Goal: Find specific page/section: Find specific page/section

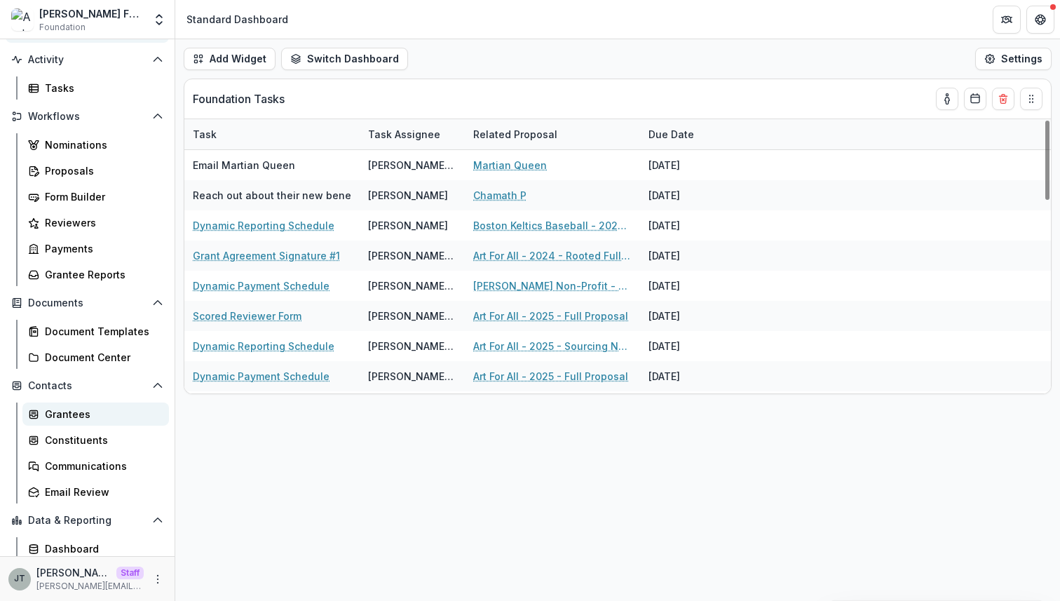
scroll to position [180, 0]
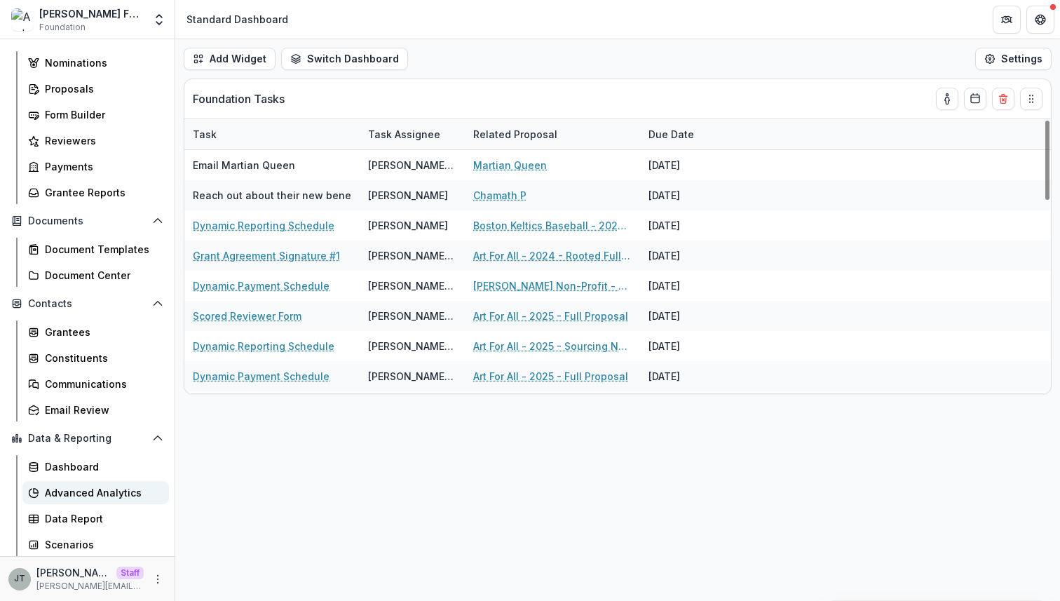
click at [105, 492] on div "Advanced Analytics" at bounding box center [101, 492] width 113 height 15
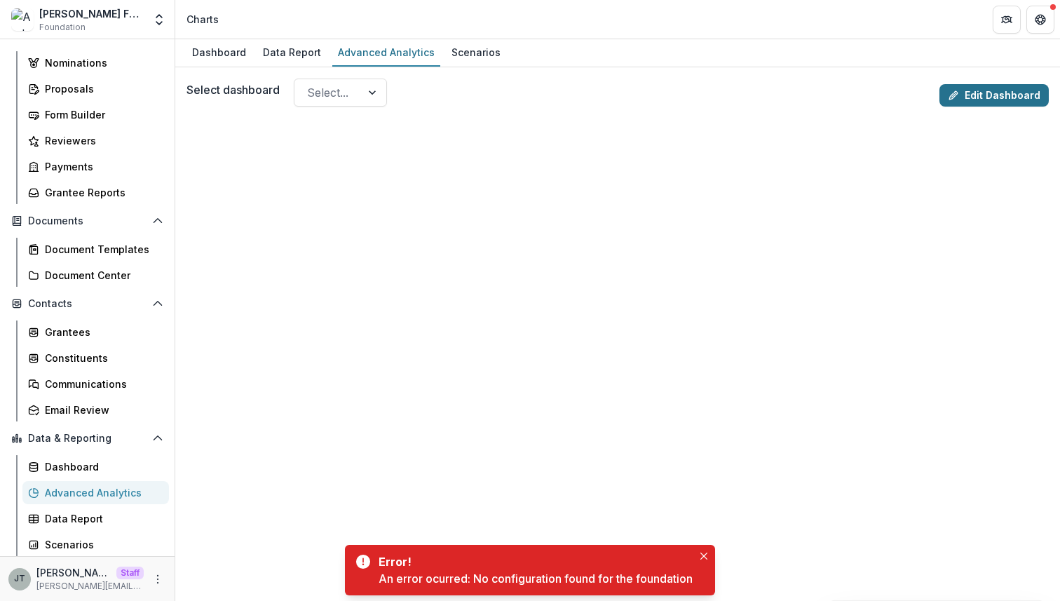
click at [975, 91] on link "Edit Dashboard" at bounding box center [993, 95] width 109 height 22
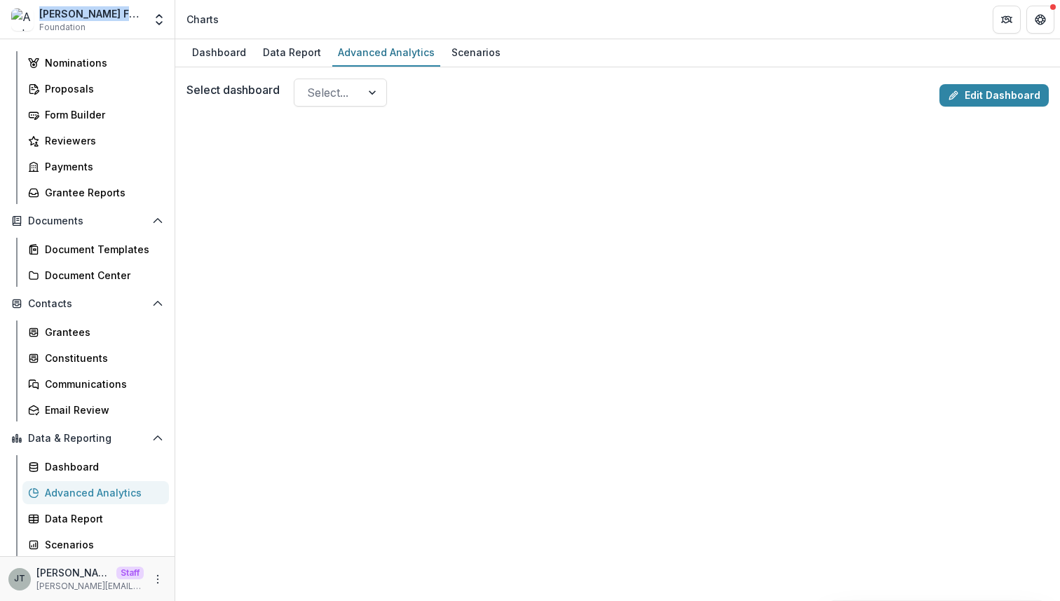
drag, startPoint x: 132, startPoint y: 11, endPoint x: 36, endPoint y: 11, distance: 96.0
click at [36, 11] on div "Andrew Foundation Foundation" at bounding box center [77, 19] width 132 height 27
copy div "Andrew Foundation"
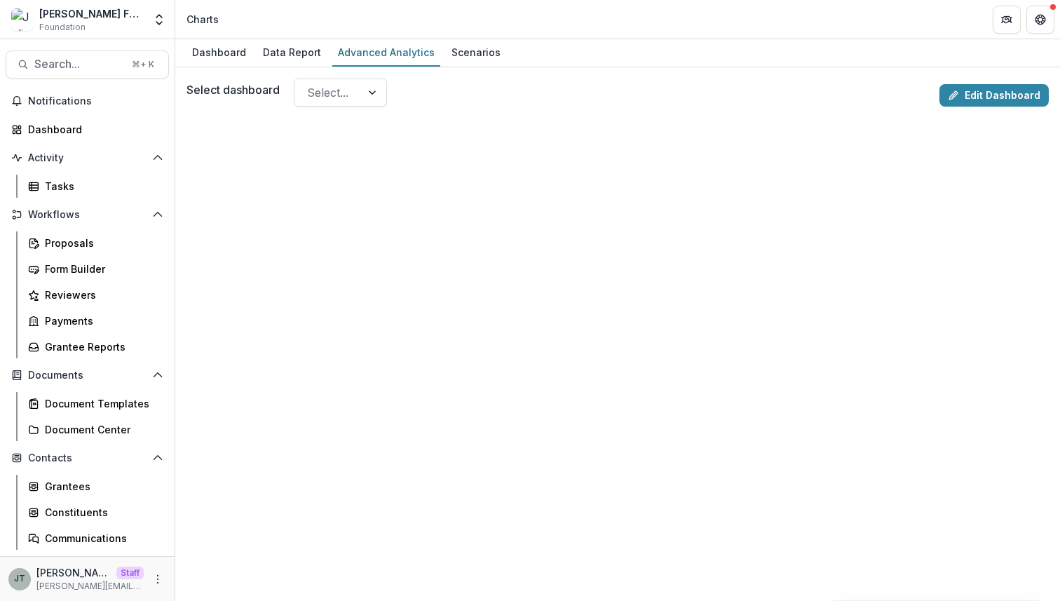
click at [86, 18] on div "Julie Foundation" at bounding box center [91, 13] width 104 height 15
copy div "Julie Foundation"
